Goal: Transaction & Acquisition: Purchase product/service

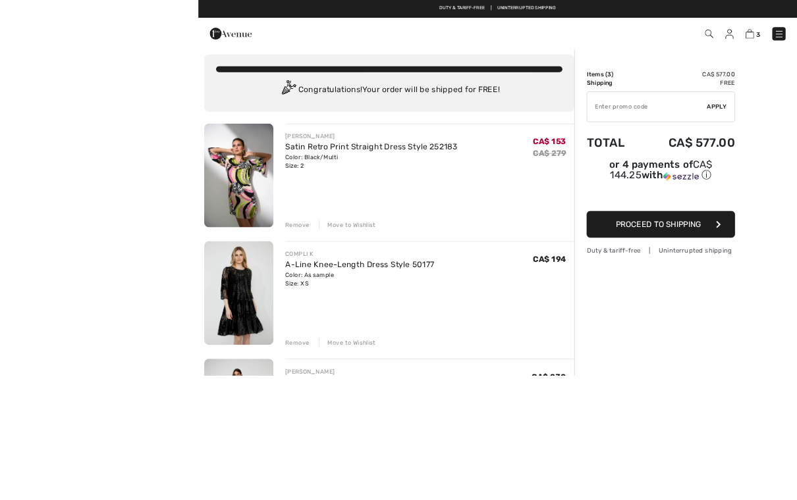
scroll to position [234, 0]
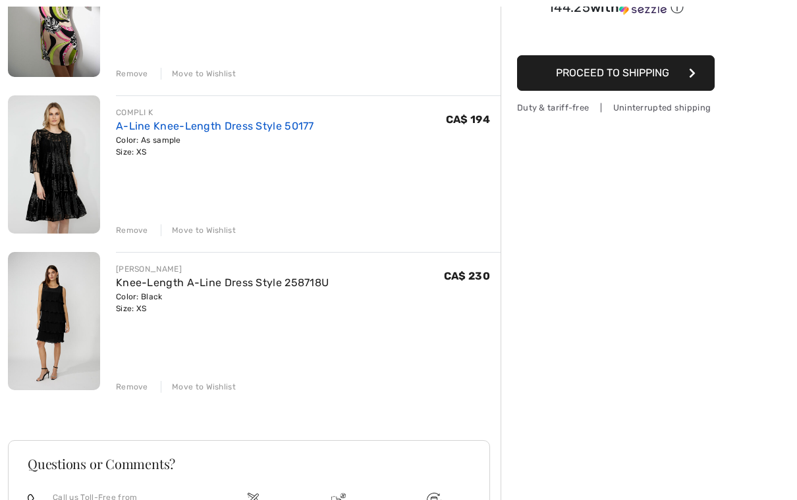
click at [208, 125] on link "A-Line Knee-Length Dress Style 50177" at bounding box center [215, 126] width 198 height 13
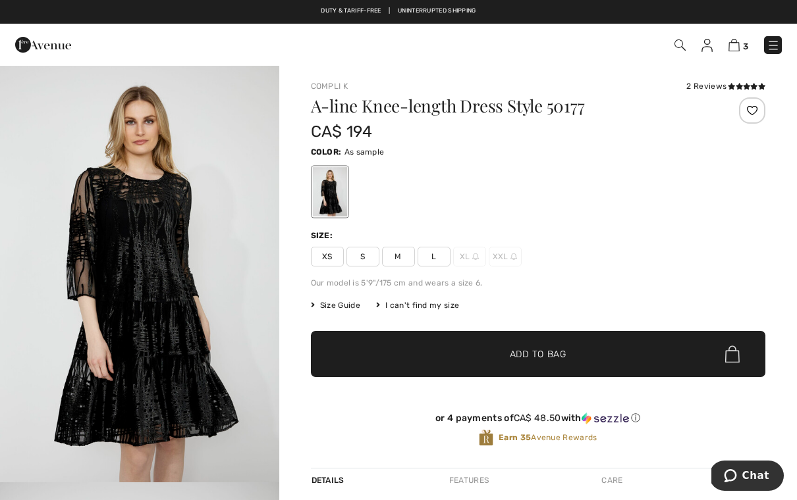
click at [336, 260] on span "XS" at bounding box center [327, 257] width 33 height 20
click at [594, 377] on span "✔ Added to Bag Add to Bag" at bounding box center [538, 354] width 455 height 46
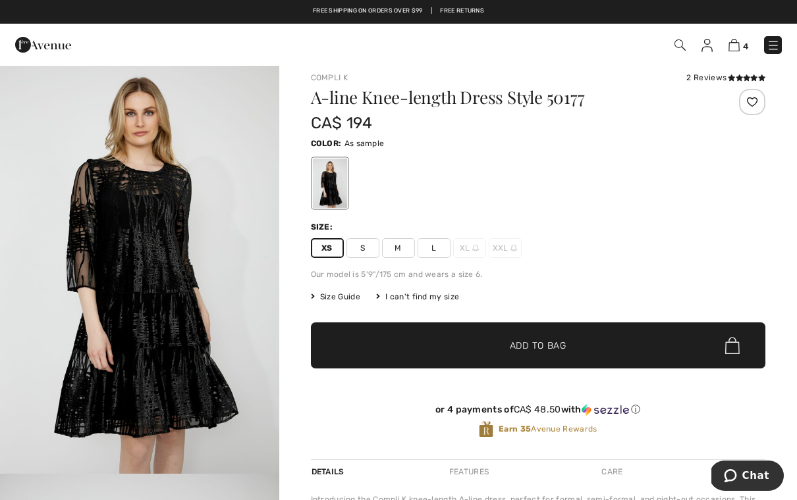
scroll to position [11, 0]
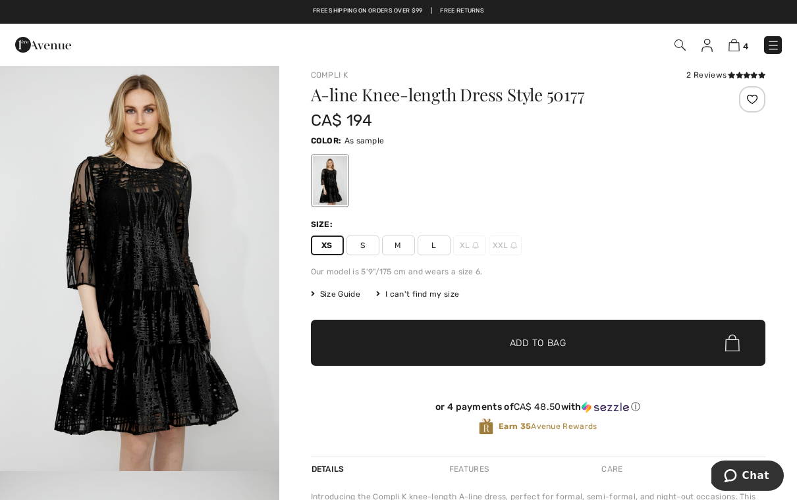
click at [166, 279] on img "1 / 4" at bounding box center [139, 262] width 279 height 418
click at [330, 182] on div at bounding box center [329, 180] width 34 height 49
click at [205, 273] on img "1 / 4" at bounding box center [139, 262] width 279 height 418
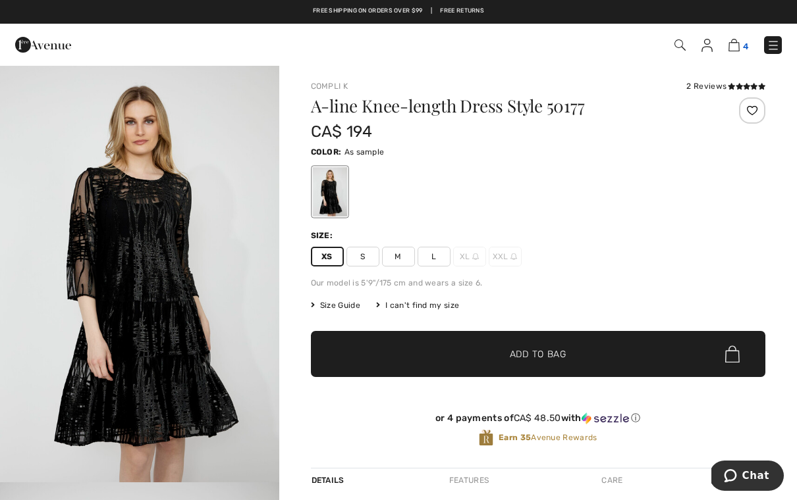
click at [735, 51] on img at bounding box center [733, 45] width 11 height 13
click at [745, 41] on span "4" at bounding box center [745, 46] width 5 height 10
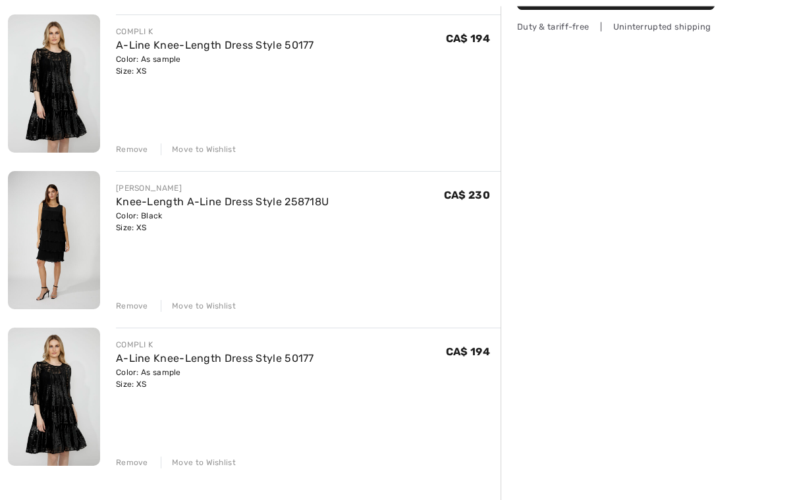
scroll to position [315, 0]
click at [138, 461] on div "Remove" at bounding box center [132, 463] width 32 height 12
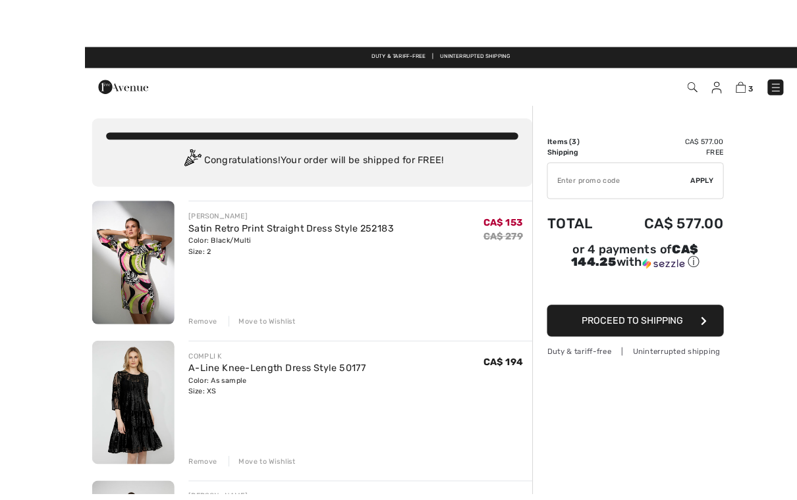
scroll to position [22, 0]
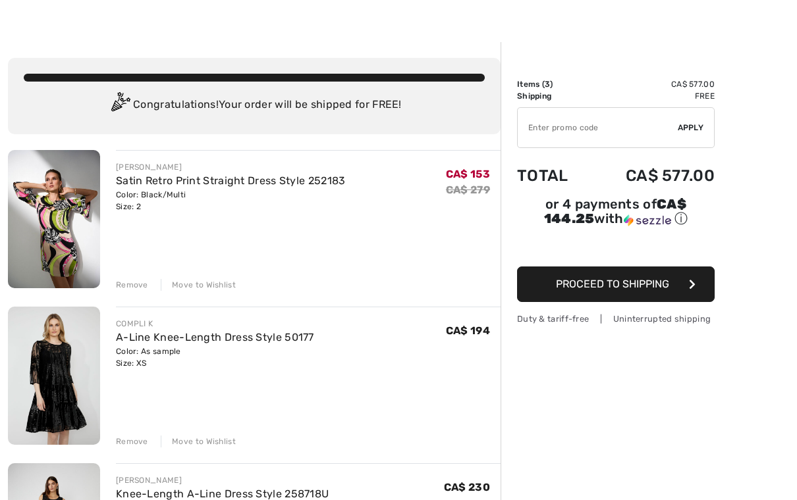
click at [133, 282] on div "Remove" at bounding box center [132, 285] width 32 height 12
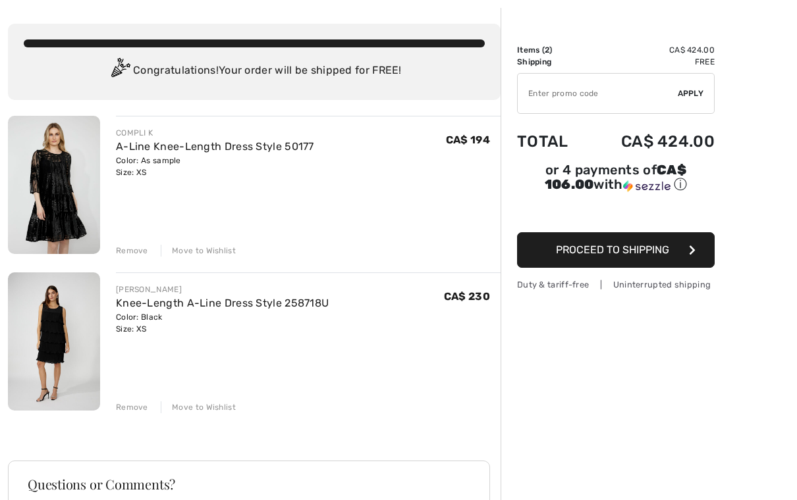
scroll to position [57, 0]
click at [220, 410] on div "Move to Wishlist" at bounding box center [198, 408] width 75 height 12
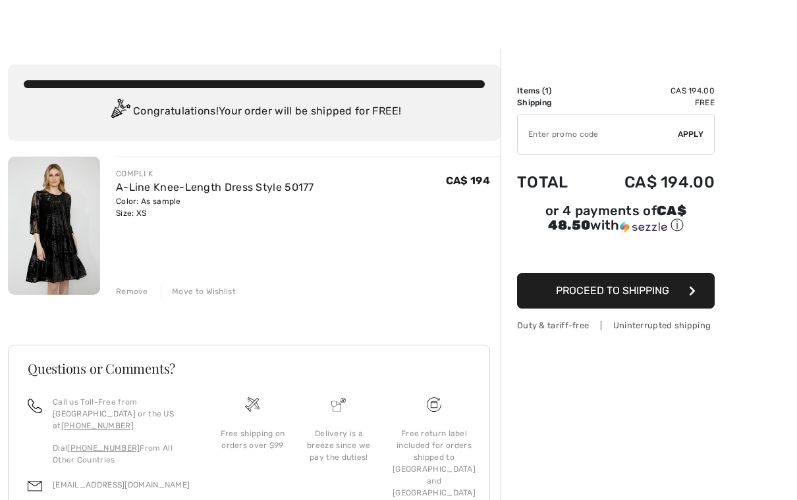
scroll to position [0, 0]
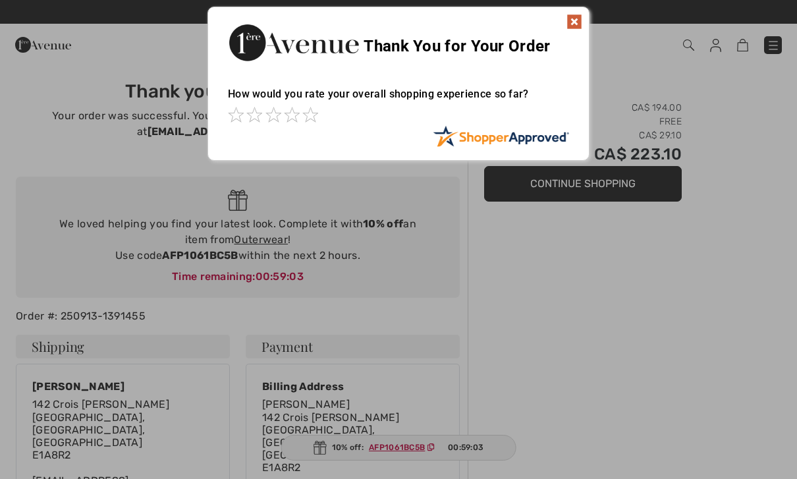
click at [573, 15] on img at bounding box center [574, 22] width 16 height 16
